Goal: Find specific page/section: Find specific page/section

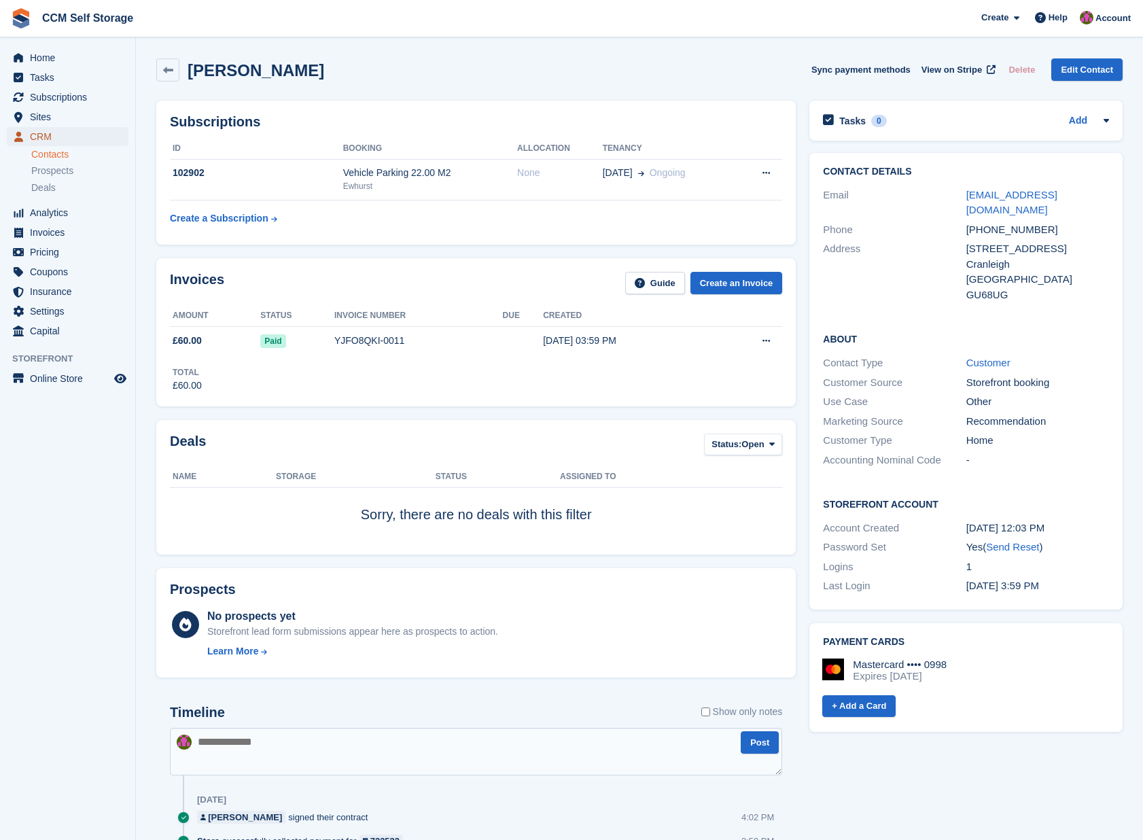
click at [62, 137] on span "CRM" at bounding box center [71, 136] width 82 height 19
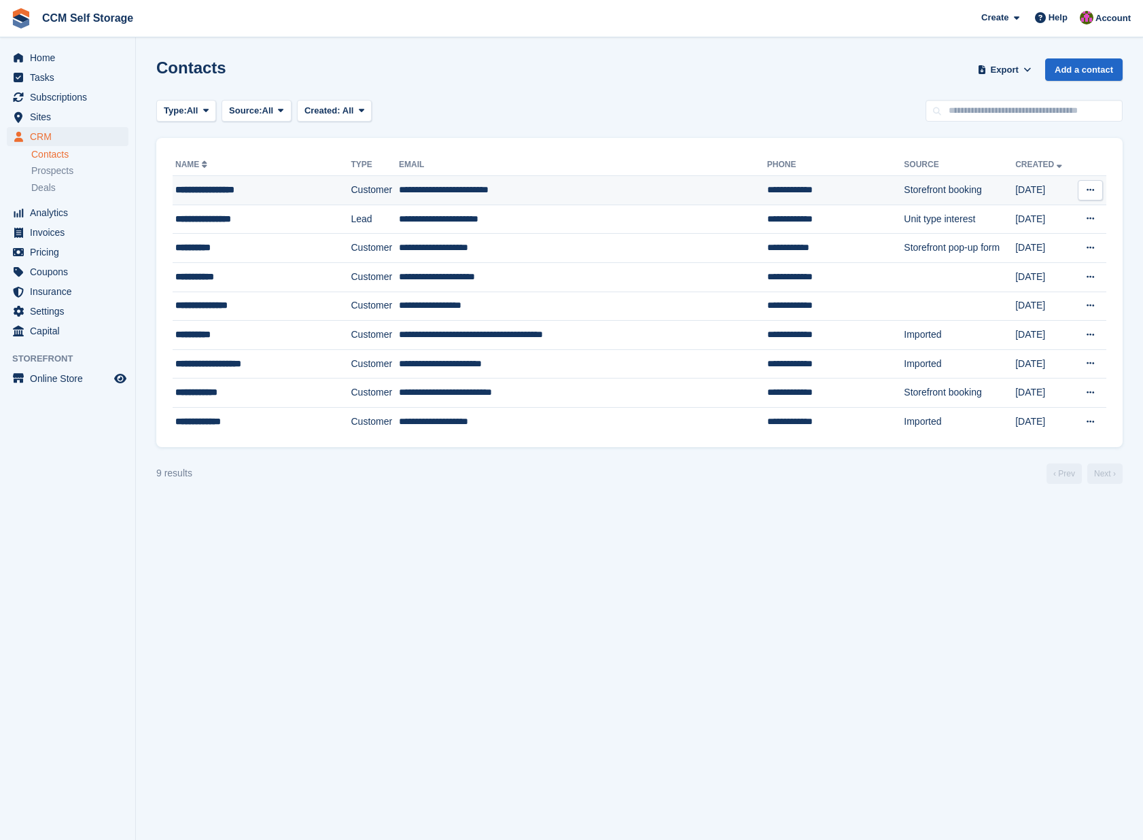
click at [227, 190] on div "**********" at bounding box center [250, 190] width 151 height 14
